Goal: Check status

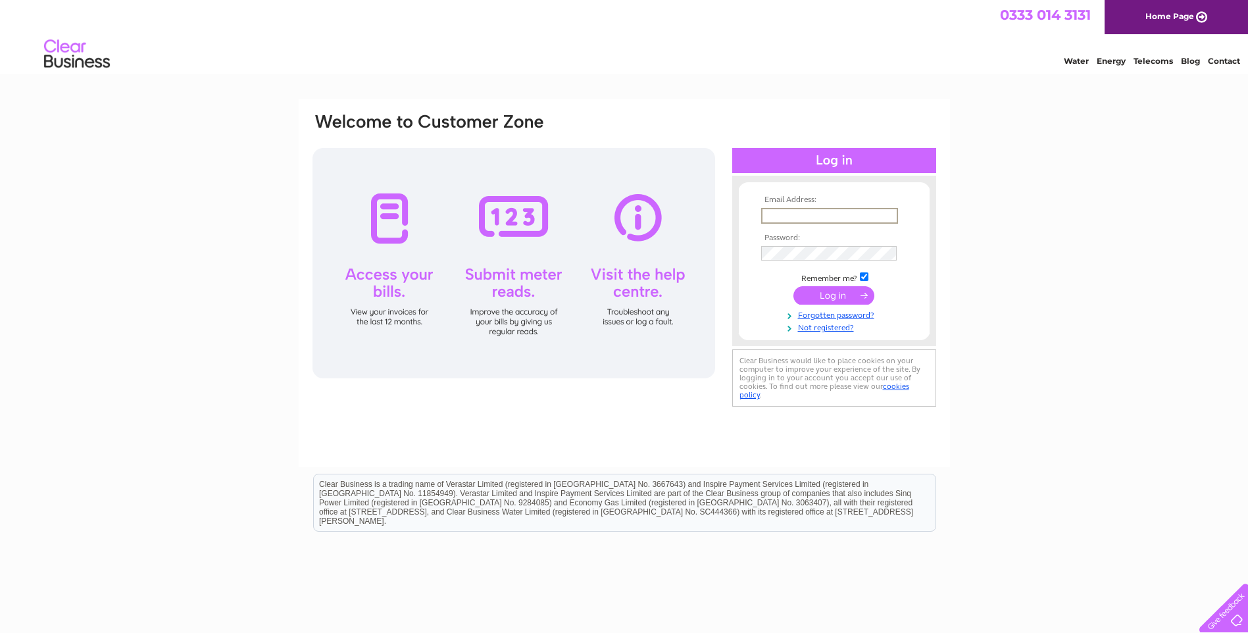
click at [870, 218] on input "text" at bounding box center [829, 216] width 137 height 16
type input "david@deansca.co.uk"
click at [794, 286] on input "submit" at bounding box center [834, 295] width 81 height 18
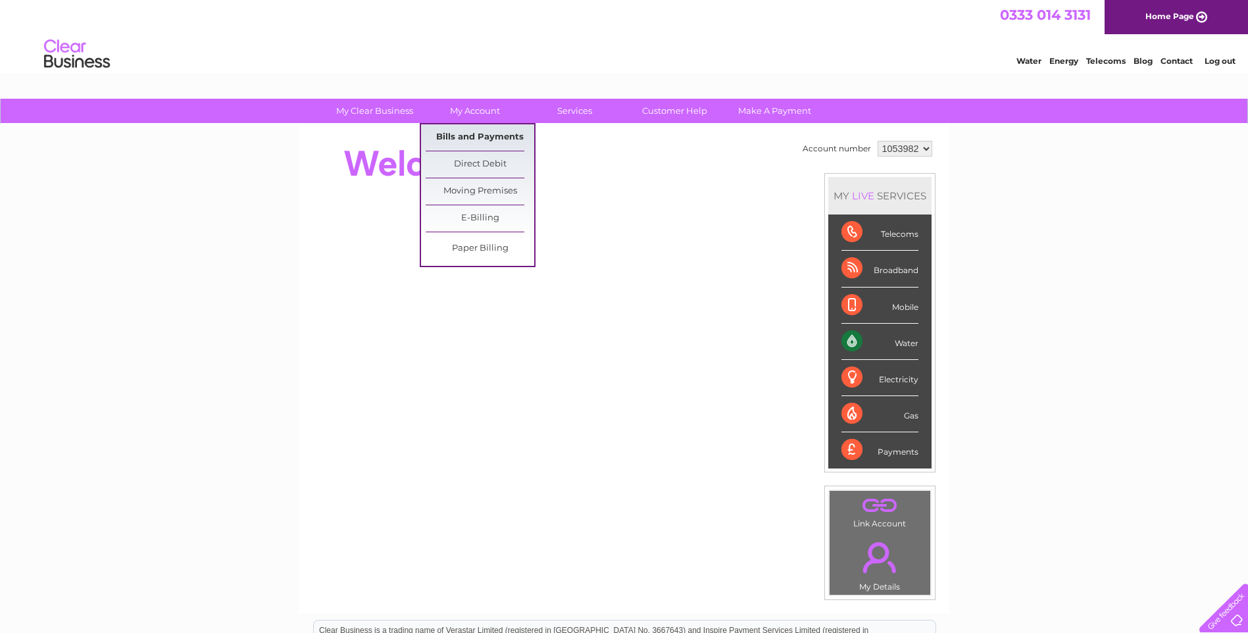
click at [468, 136] on link "Bills and Payments" at bounding box center [480, 137] width 109 height 26
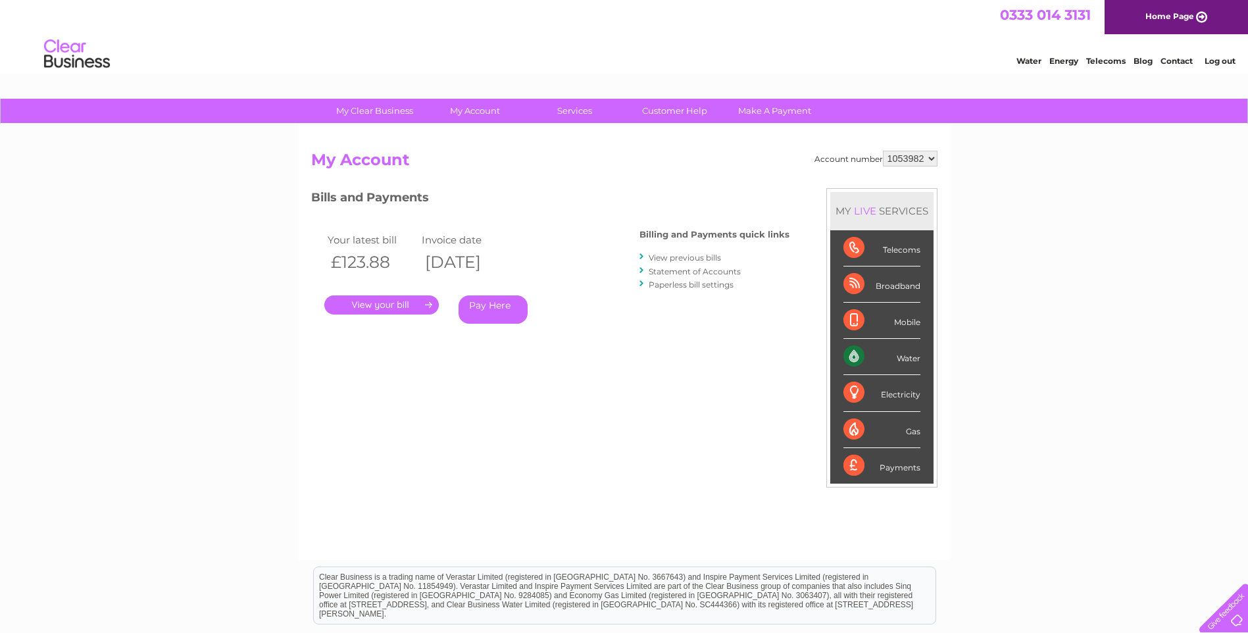
click at [374, 305] on link "." at bounding box center [381, 304] width 114 height 19
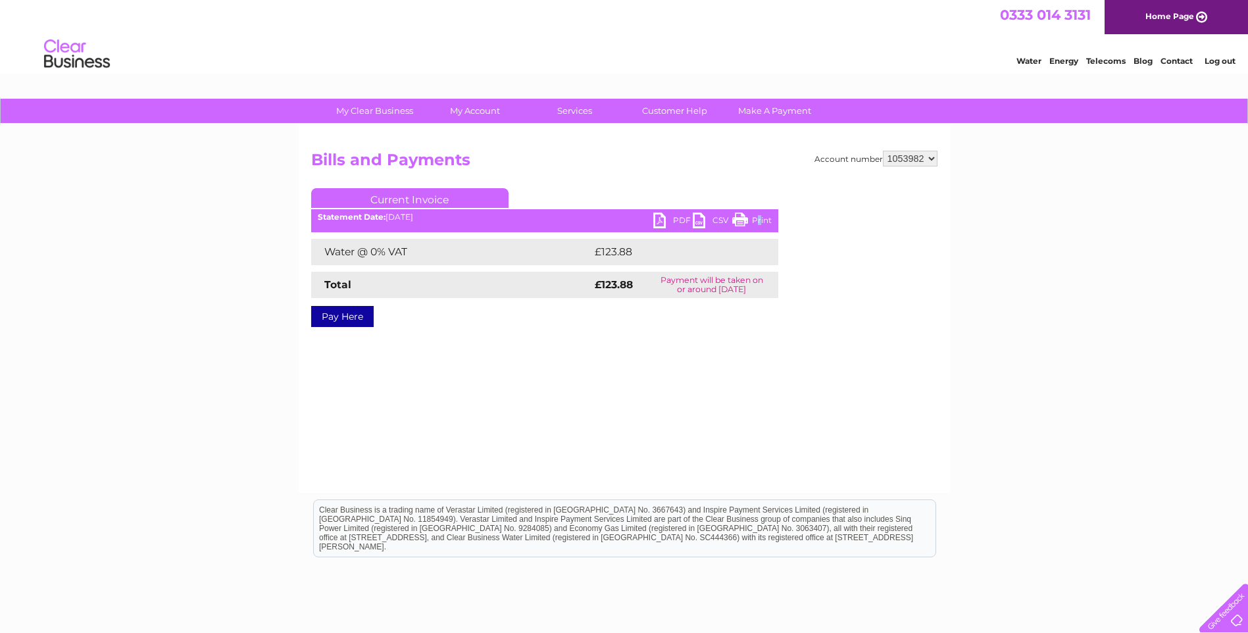
drag, startPoint x: 759, startPoint y: 218, endPoint x: 280, endPoint y: 359, distance: 498.7
click at [759, 218] on link "Print" at bounding box center [751, 222] width 39 height 19
